Goal: Task Accomplishment & Management: Manage account settings

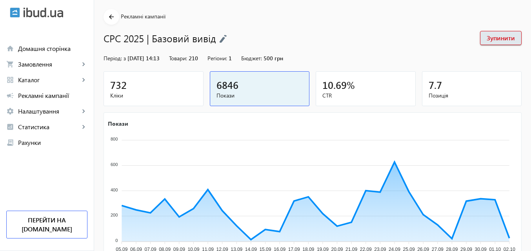
scroll to position [39, 0]
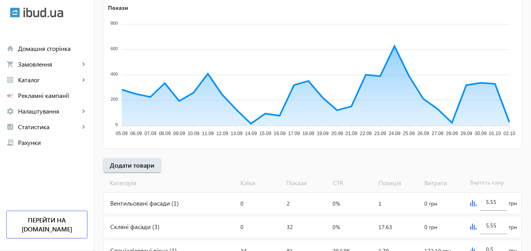
scroll to position [157, 0]
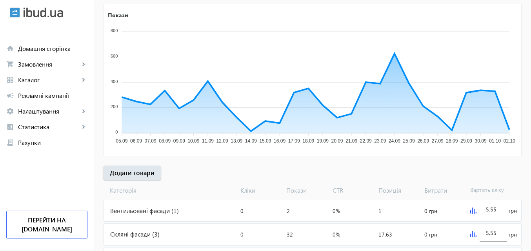
scroll to position [157, 0]
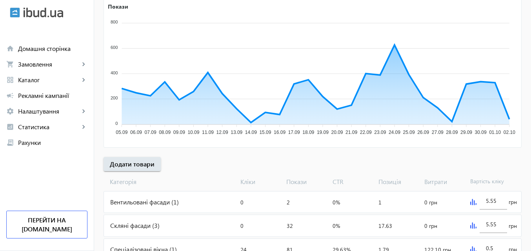
scroll to position [157, 0]
